Goal: Find specific page/section: Find specific page/section

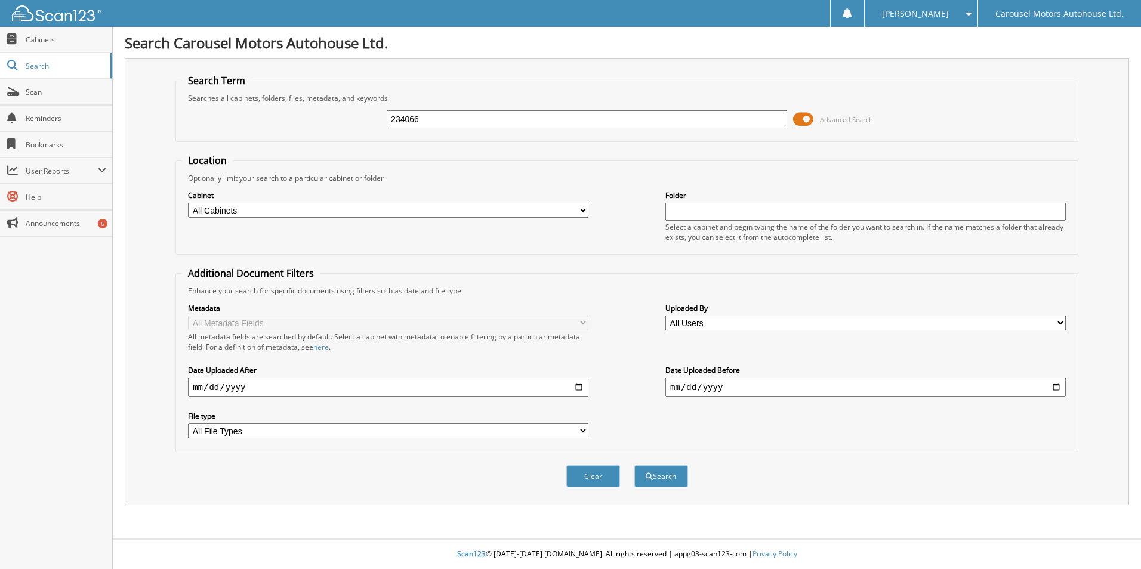
type input "234066"
click at [553, 206] on select "All Cabinets MOTORS SALES N - SERVICE RO NISSAN SALES SERVICE RO Needs Filing" at bounding box center [388, 210] width 400 height 15
select select "6507"
click at [188, 203] on select "All Cabinets MOTORS SALES N - SERVICE RO NISSAN SALES SERVICE RO Needs Filing" at bounding box center [388, 210] width 400 height 15
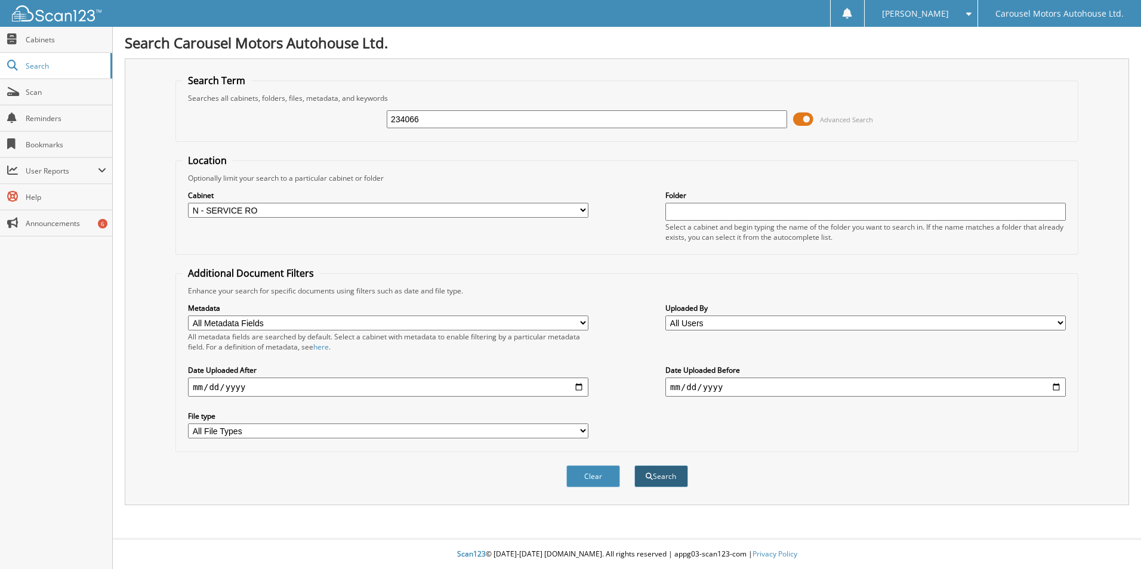
click at [654, 477] on button "Search" at bounding box center [661, 476] width 54 height 22
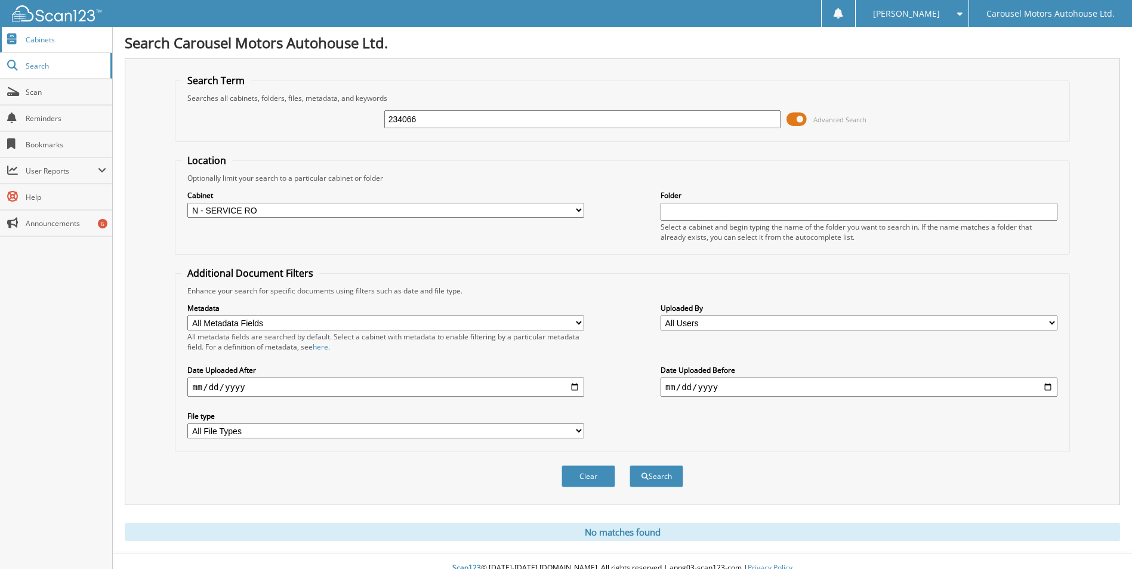
click at [42, 36] on span "Cabinets" at bounding box center [66, 40] width 81 height 10
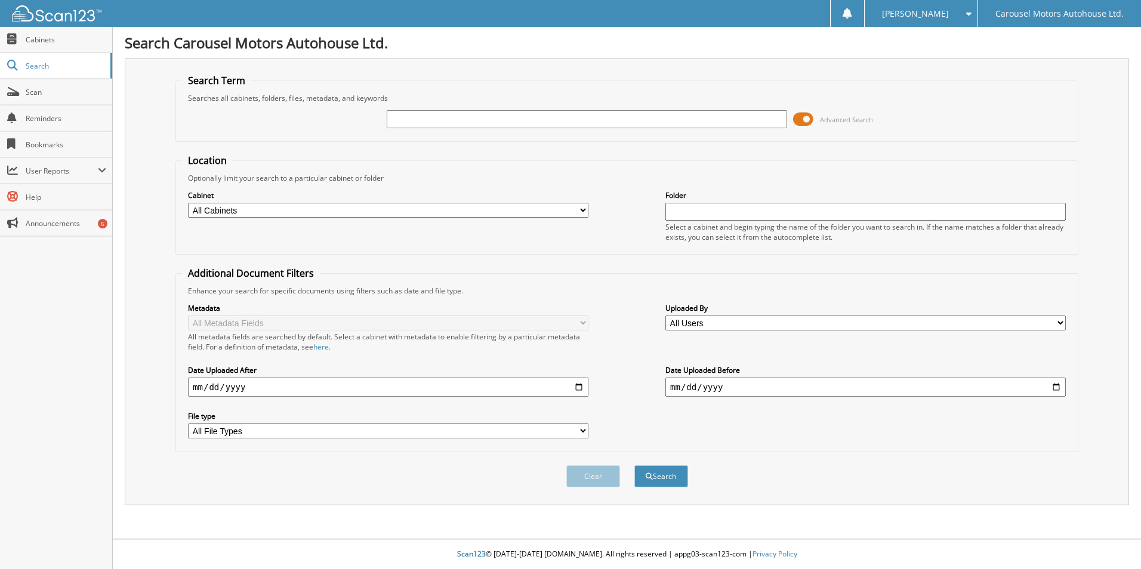
paste input "234066"
type input "234066"
click at [654, 479] on button "Search" at bounding box center [661, 476] width 54 height 22
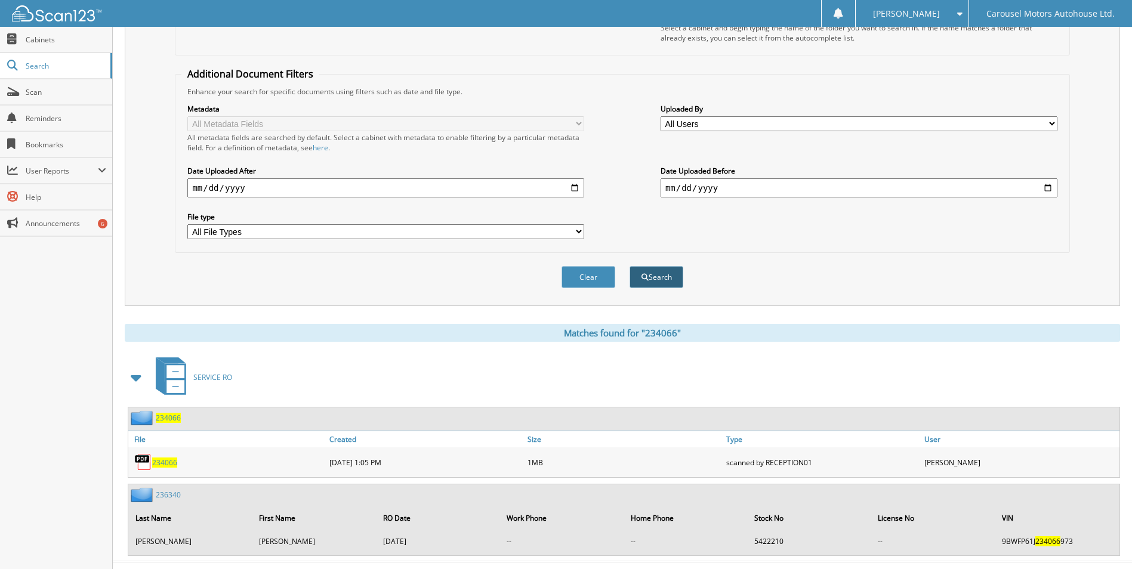
scroll to position [223, 0]
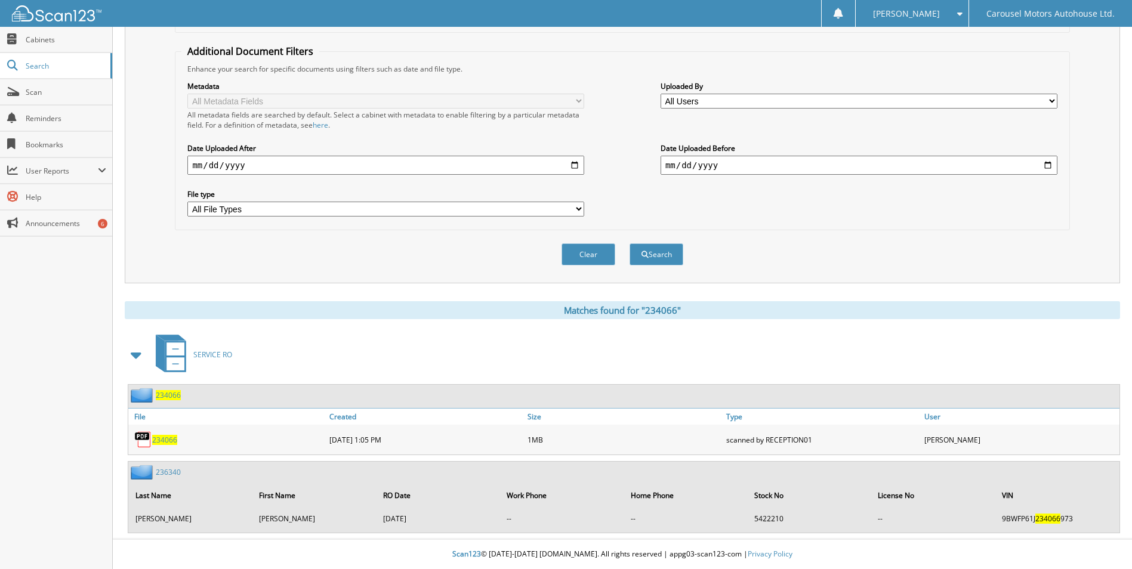
click at [200, 351] on span "SERVICE RO" at bounding box center [212, 355] width 39 height 10
